Goal: Task Accomplishment & Management: Manage account settings

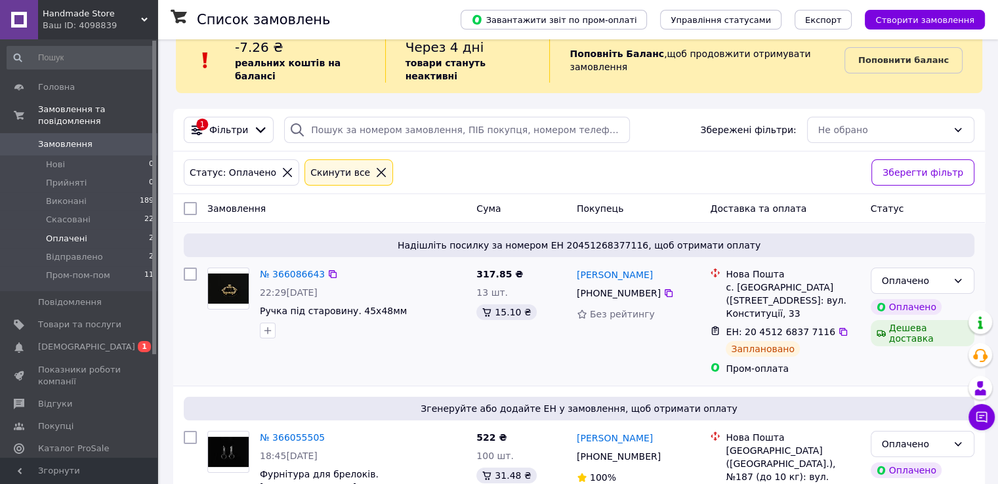
scroll to position [28, 0]
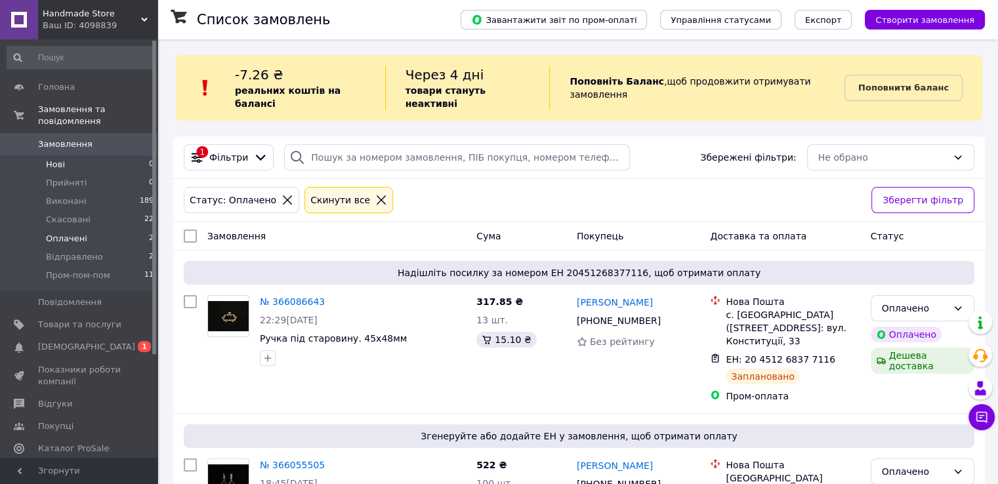
click at [79, 156] on li "Нові 0" at bounding box center [80, 165] width 161 height 18
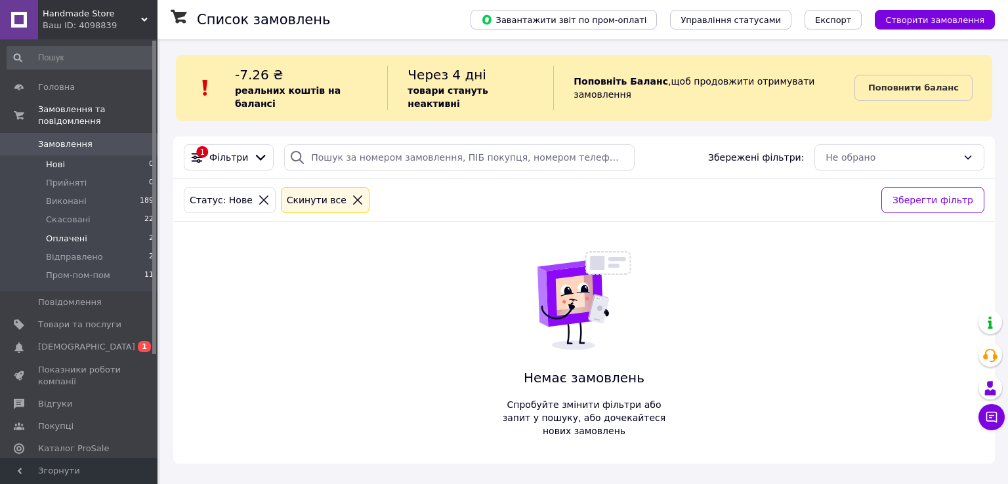
click at [91, 230] on li "Оплачені 2" at bounding box center [80, 239] width 161 height 18
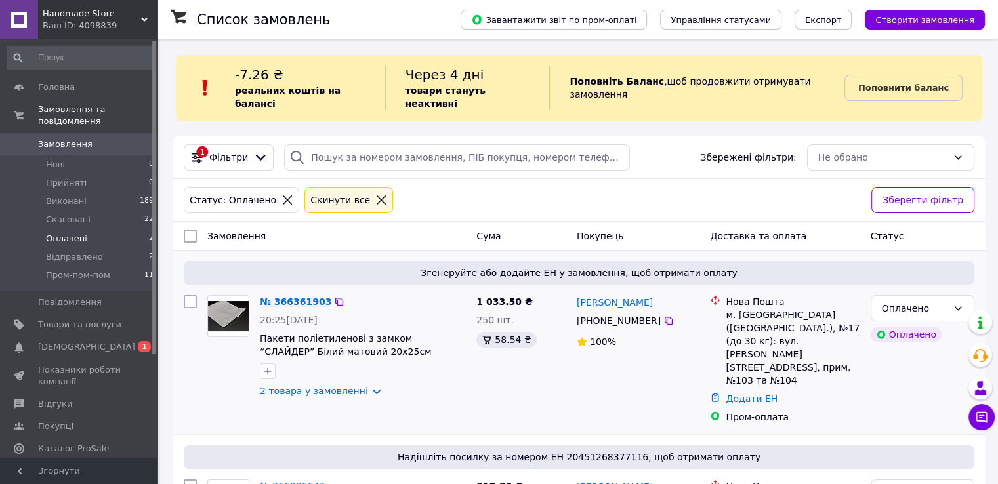
click at [282, 297] on link "№ 366361903" at bounding box center [296, 302] width 72 height 11
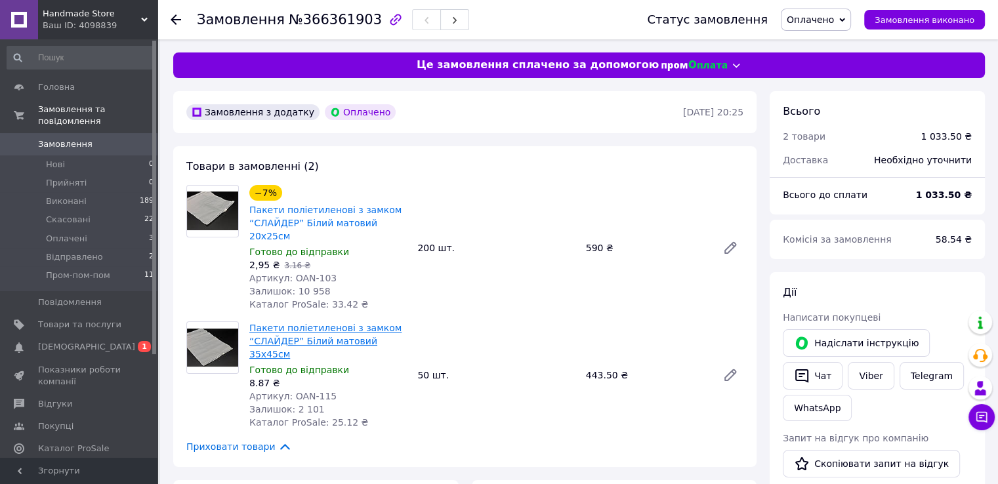
scroll to position [328, 0]
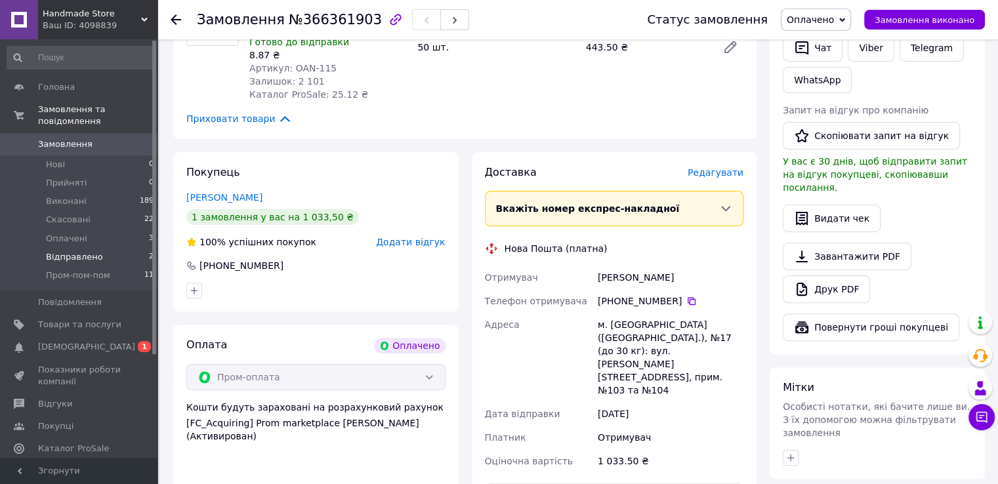
click at [85, 251] on span "Відправлено" at bounding box center [74, 257] width 57 height 12
